Goal: Check status: Check status

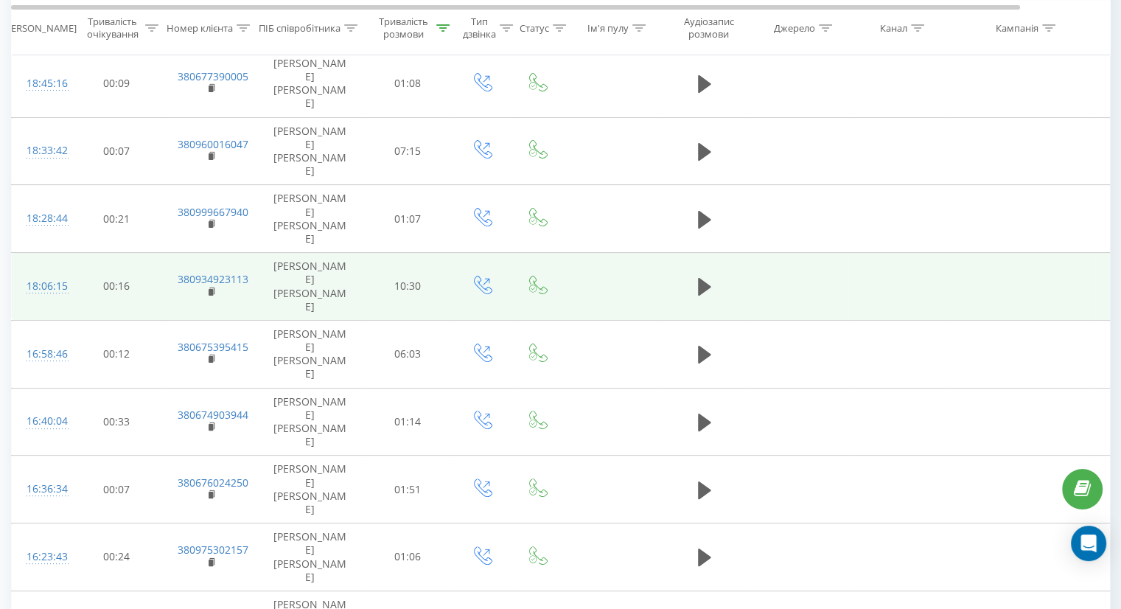
scroll to position [435, 0]
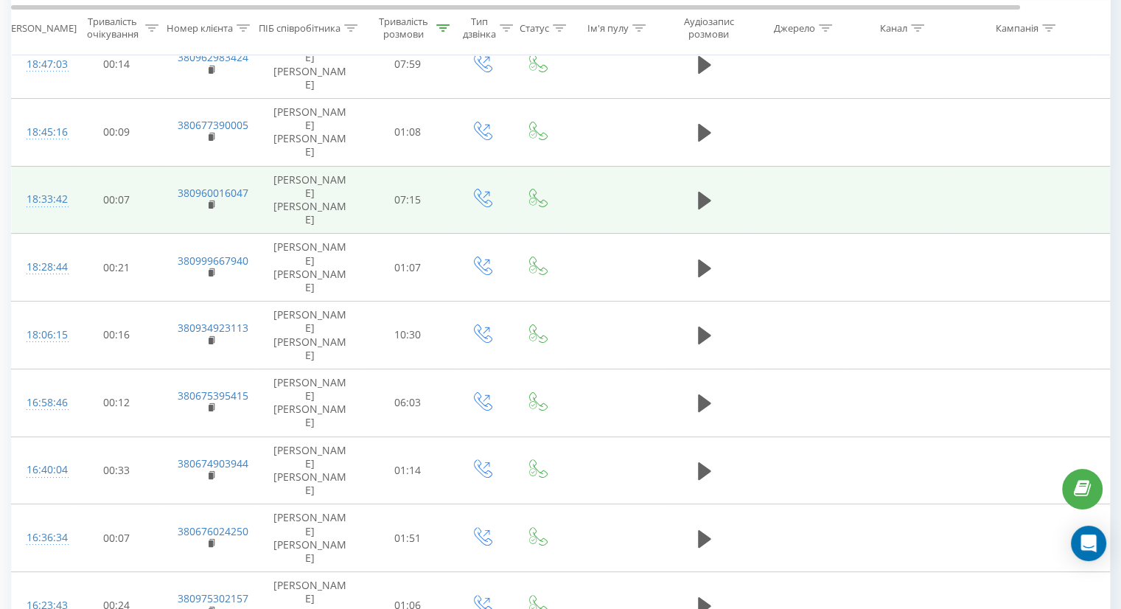
scroll to position [214, 0]
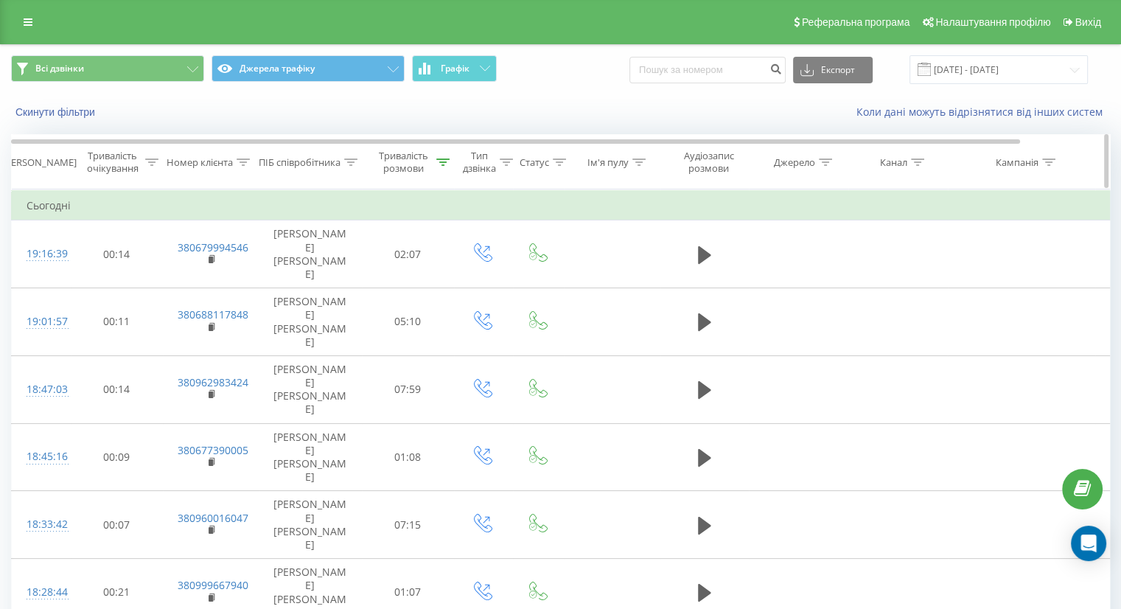
click at [414, 158] on div "Тривалість розмови" at bounding box center [403, 162] width 58 height 25
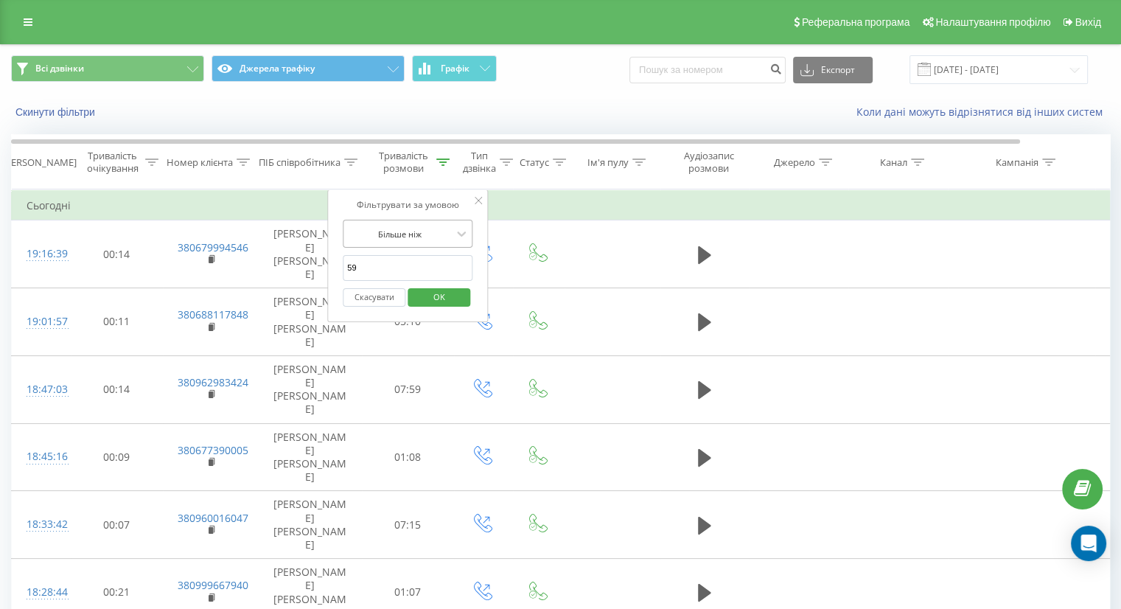
click at [408, 231] on div at bounding box center [399, 234] width 105 height 14
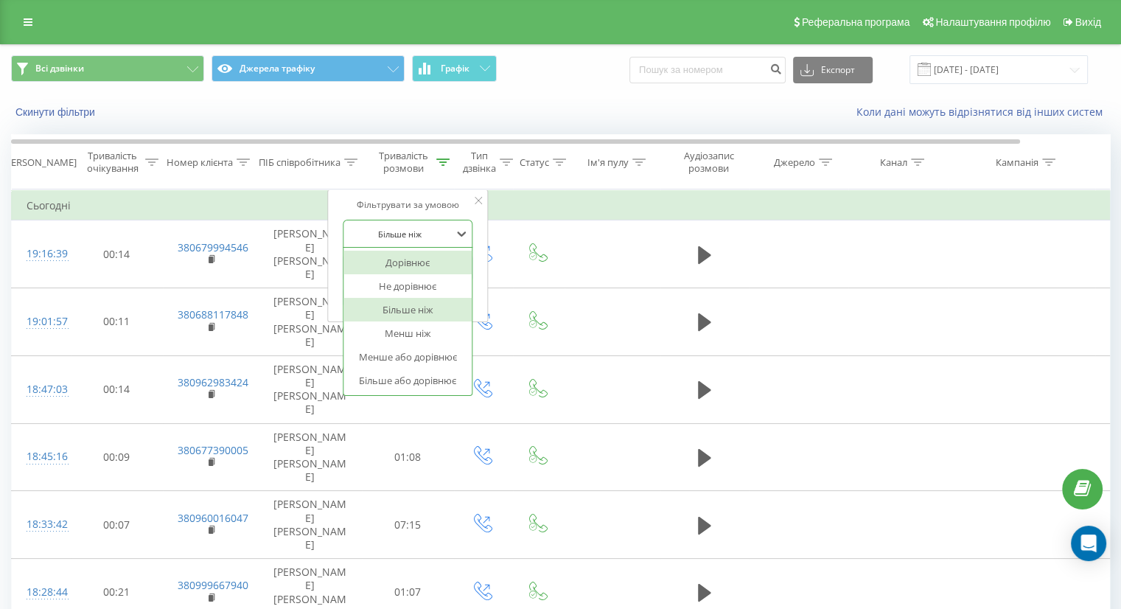
click at [399, 256] on div "Дорівнює" at bounding box center [407, 262] width 128 height 24
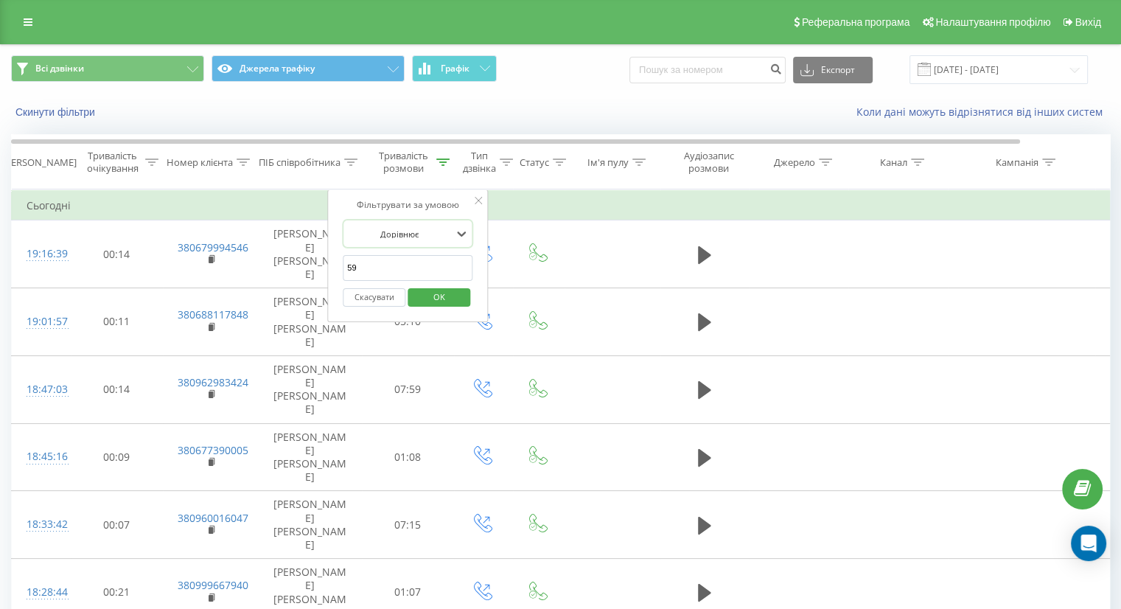
click at [410, 264] on input "59" at bounding box center [408, 268] width 130 height 26
click at [434, 292] on span "OK" at bounding box center [438, 296] width 41 height 23
